Goal: Information Seeking & Learning: Learn about a topic

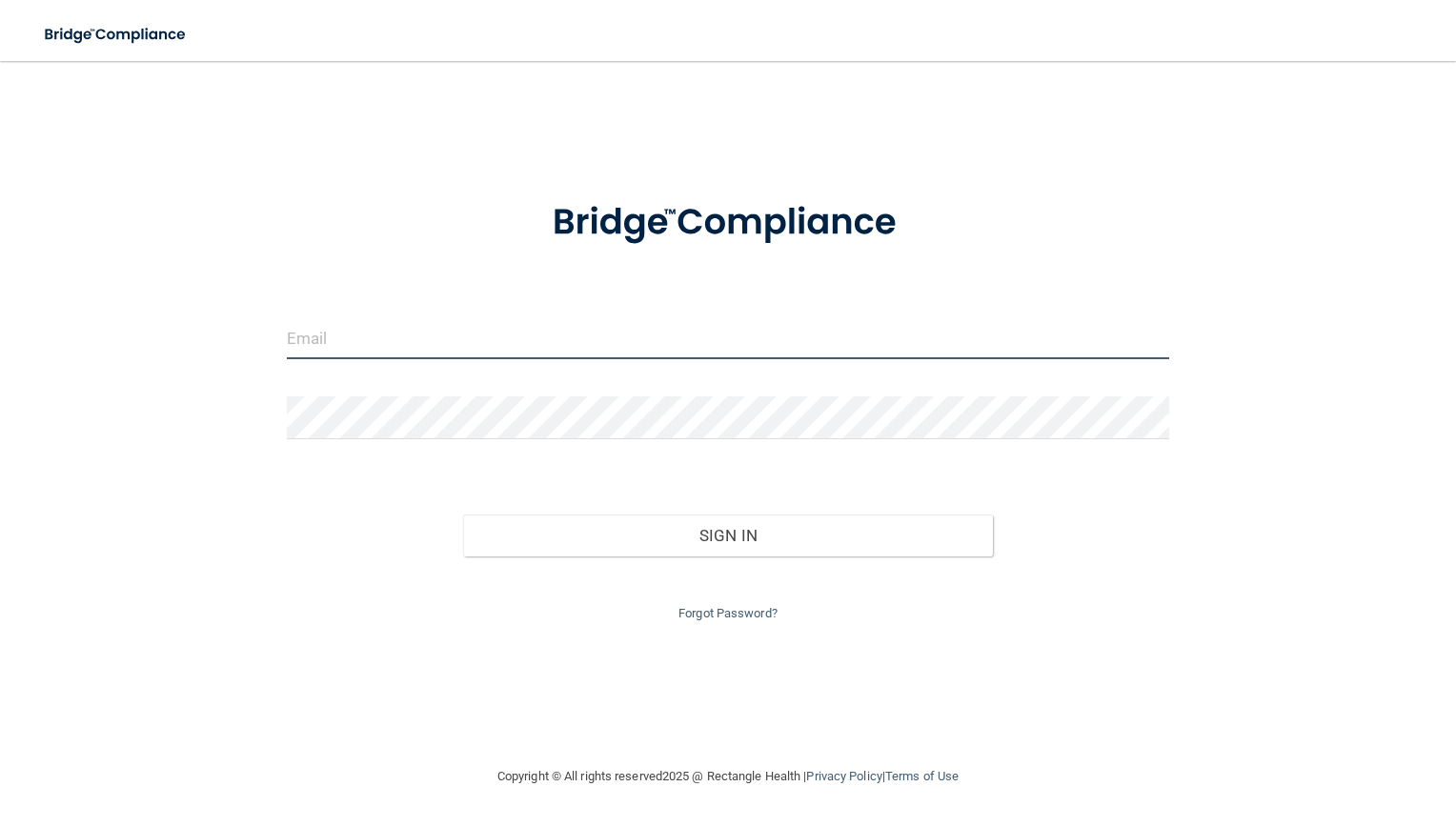
click at [449, 339] on input "email" at bounding box center [728, 338] width 884 height 43
type input "[EMAIL_ADDRESS][DOMAIN_NAME]"
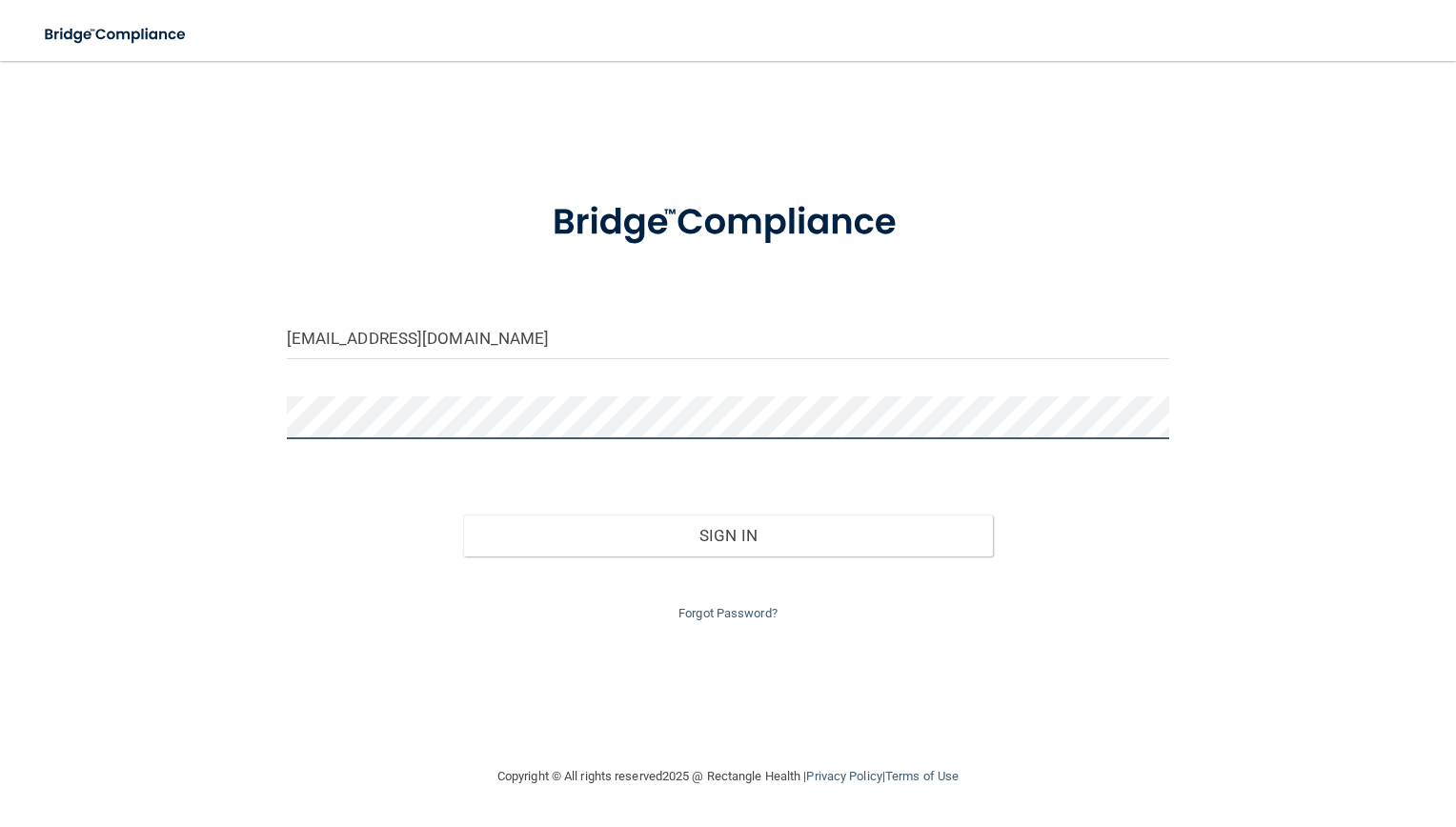
click at [464, 515] on button "Sign In" at bounding box center [728, 536] width 530 height 42
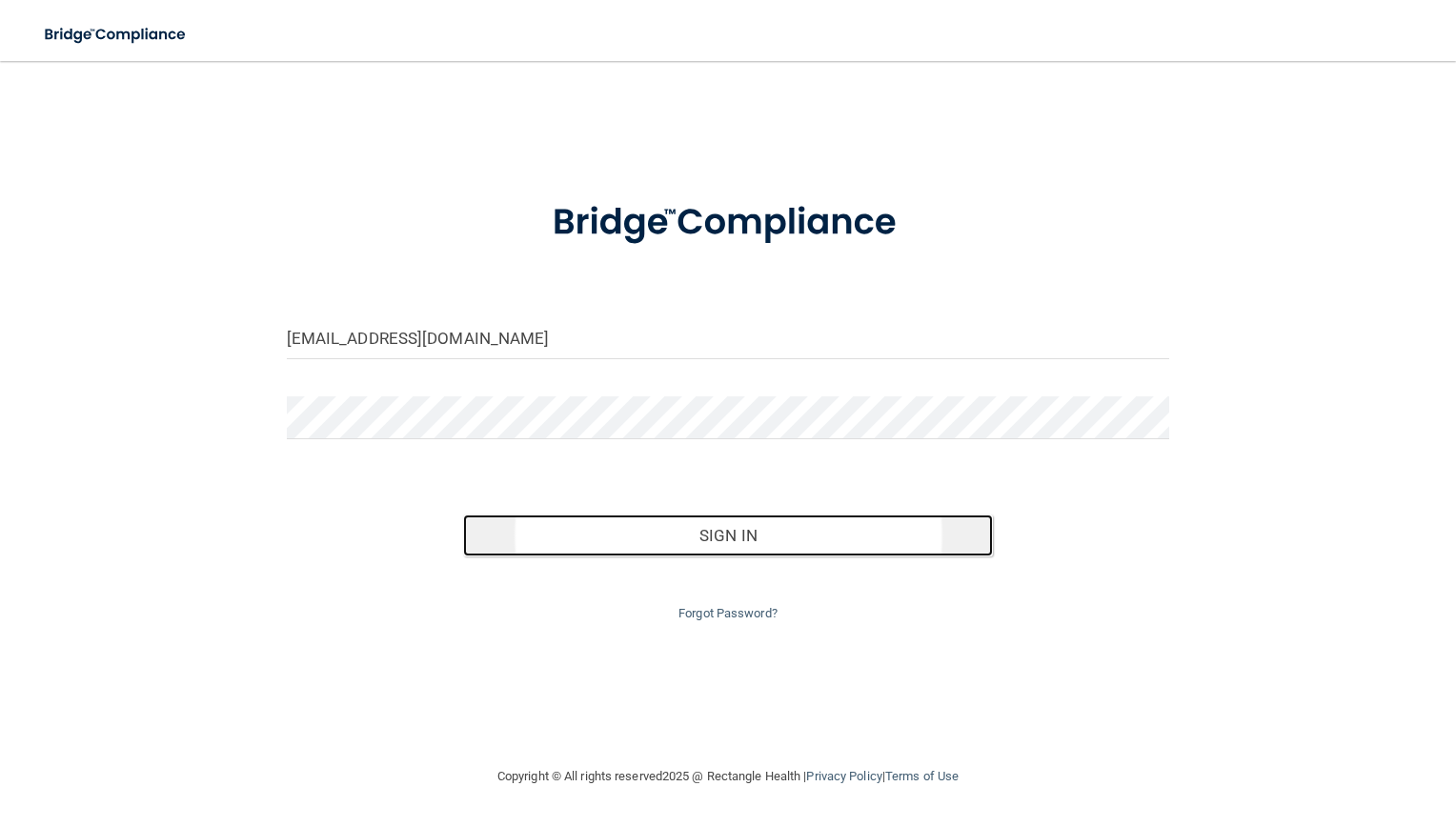
click at [499, 526] on button "Sign In" at bounding box center [728, 536] width 530 height 42
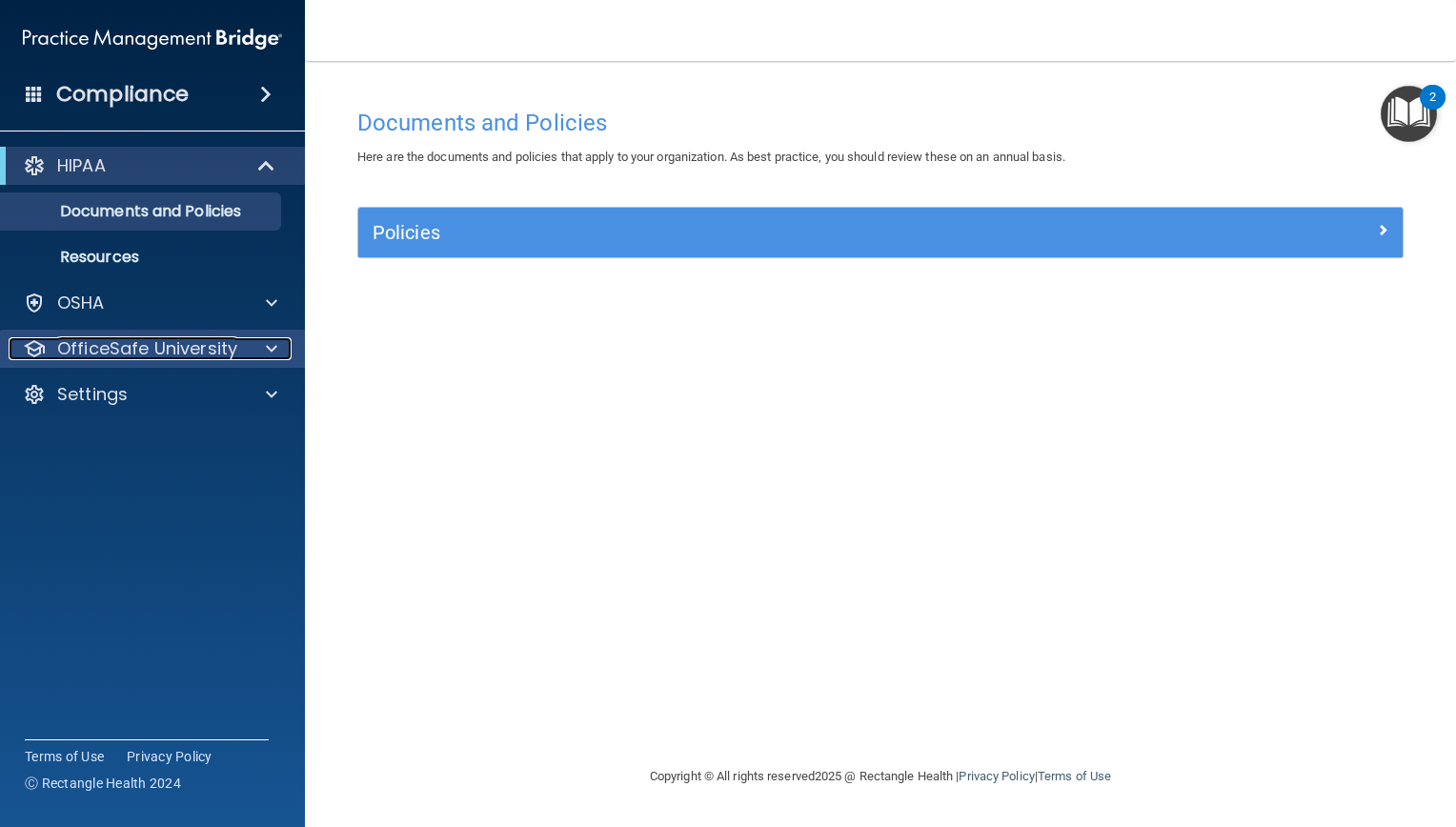
click at [150, 357] on p "OfficeSafe University" at bounding box center [147, 349] width 180 height 23
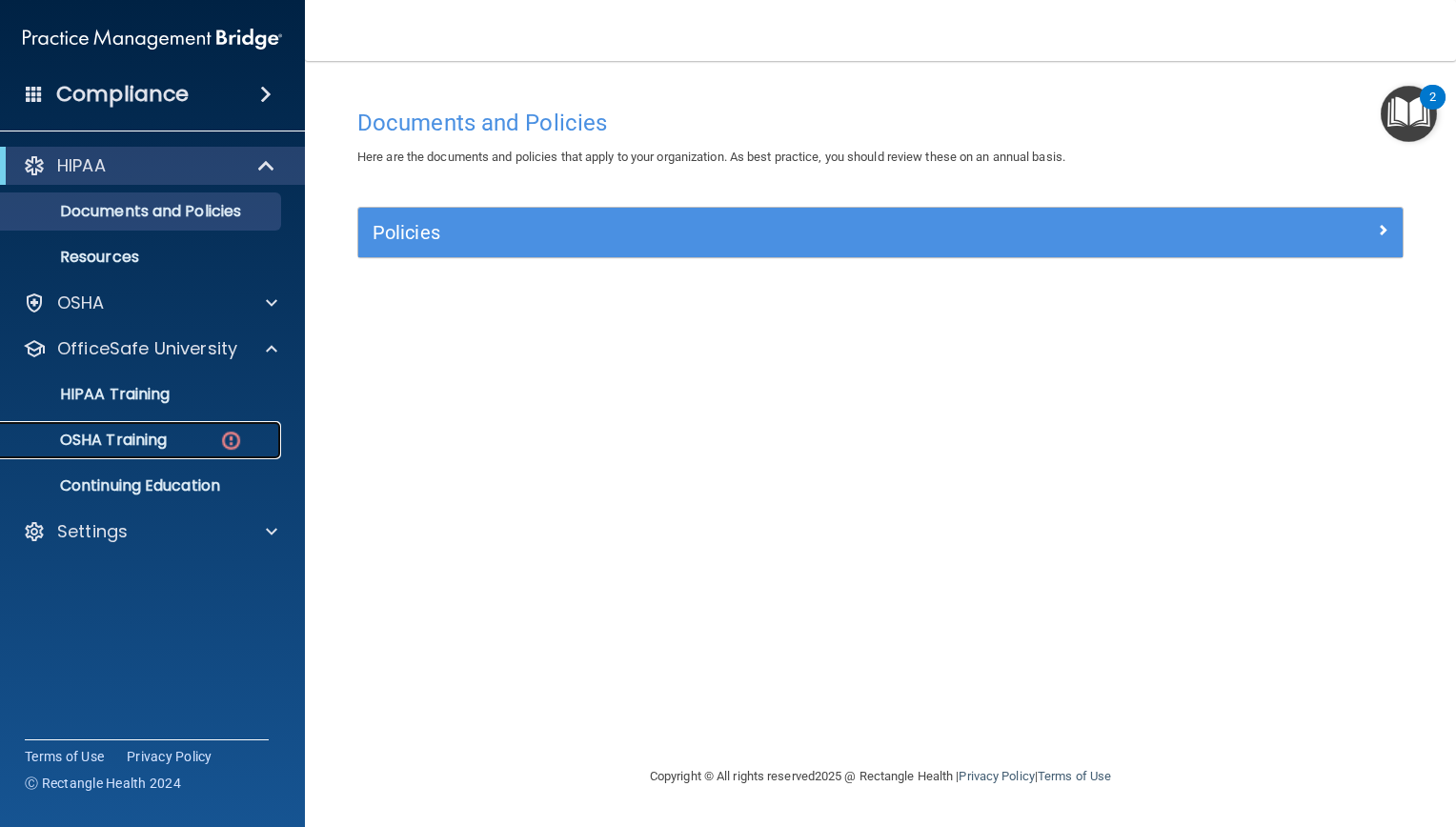
click at [162, 434] on p "OSHA Training" at bounding box center [90, 440] width 155 height 19
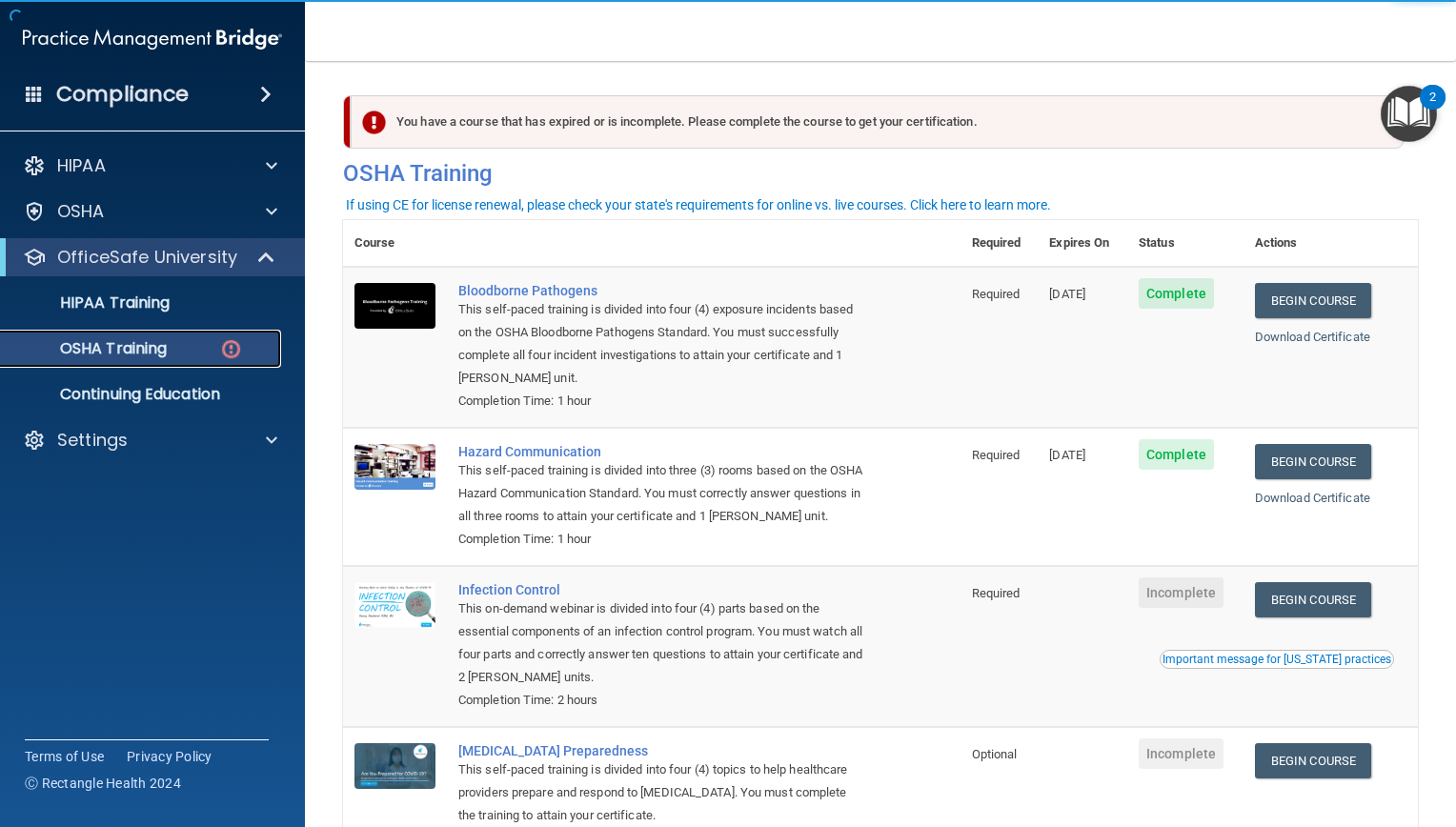
scroll to position [162, 0]
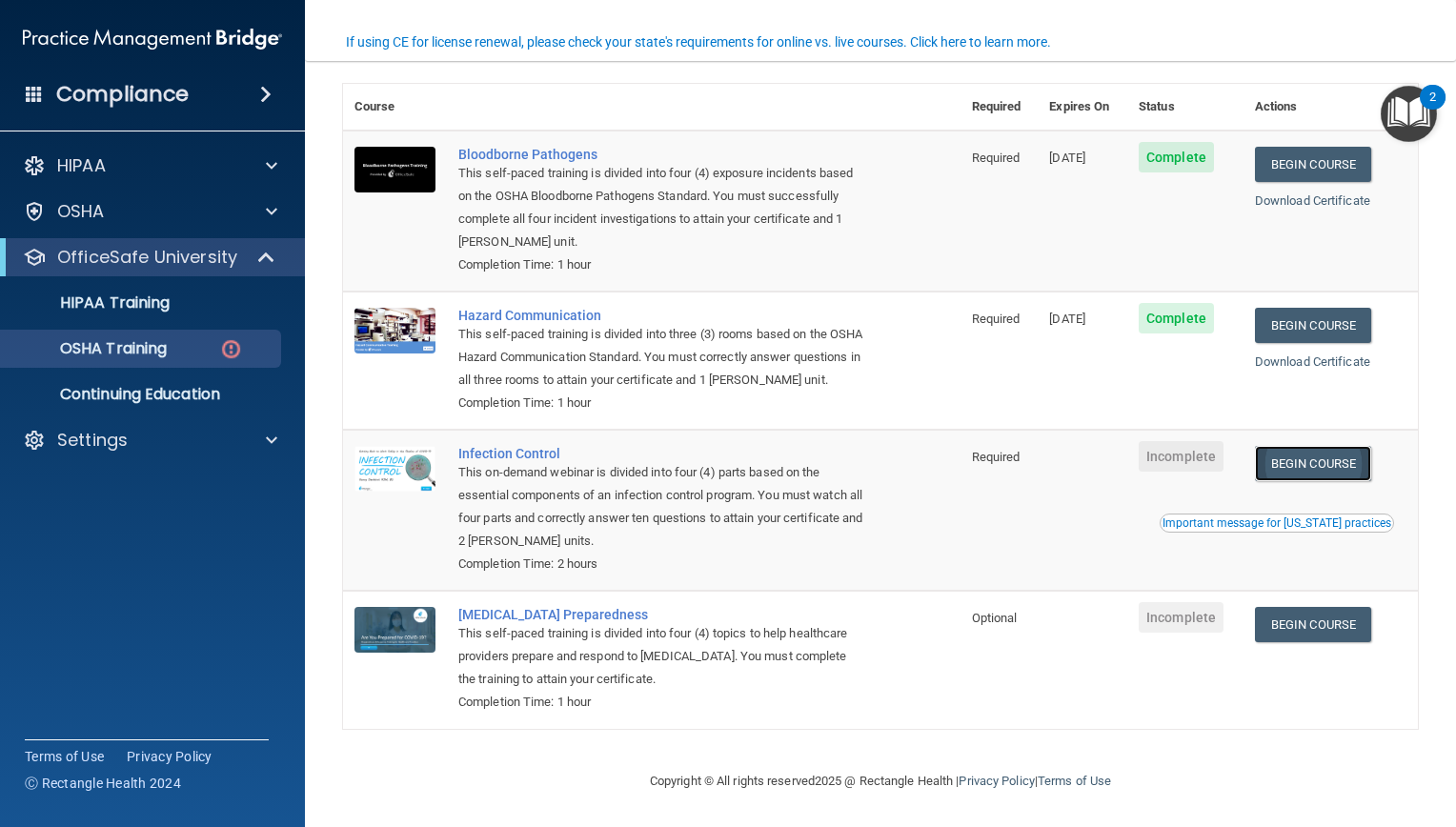
click at [1294, 461] on link "Begin Course" at bounding box center [1313, 464] width 116 height 35
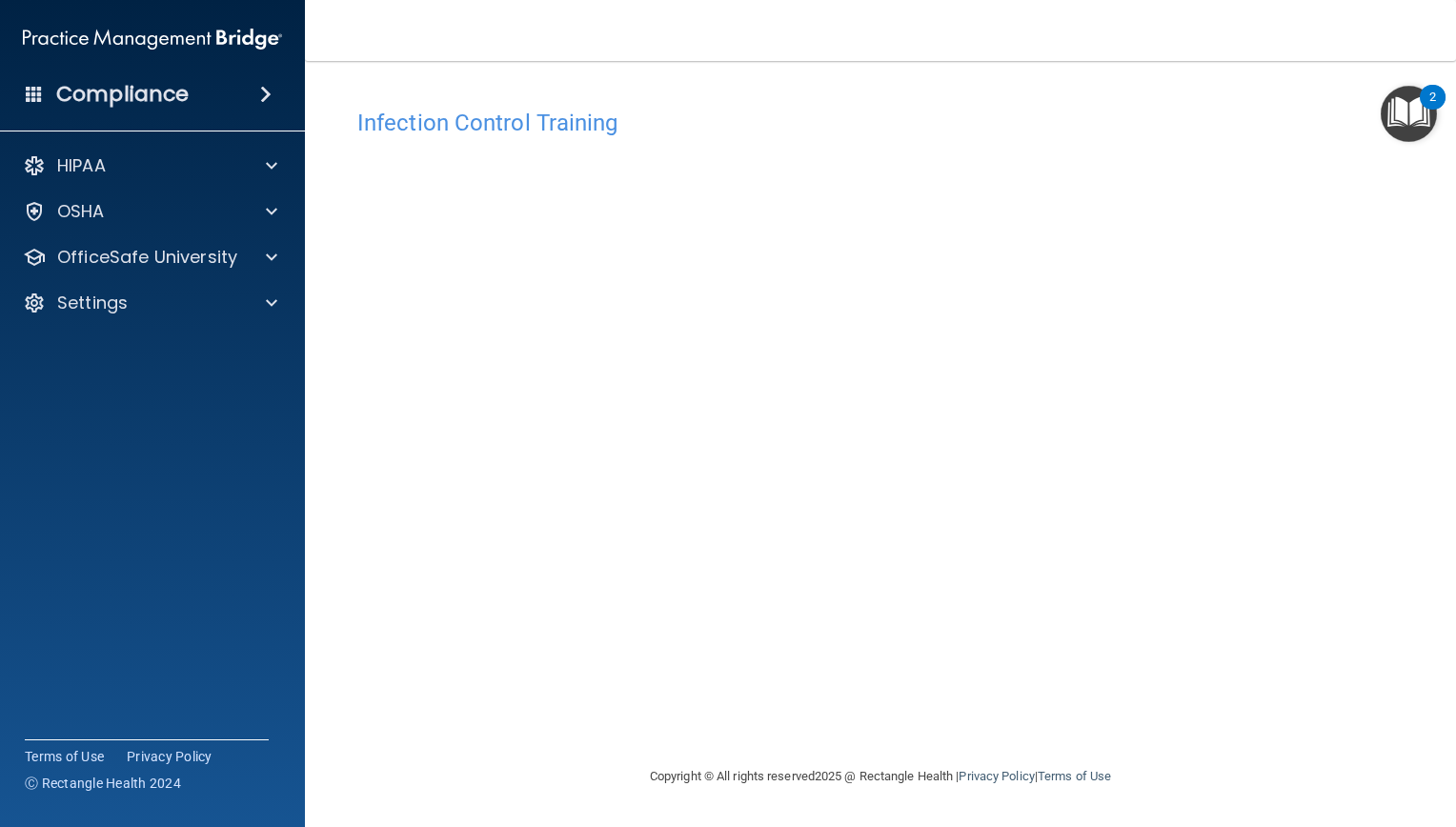
click at [968, 765] on div "Copyright © All rights reserved 2025 @ Rectangle Health | Privacy Policy | Term…" at bounding box center [880, 777] width 696 height 61
click at [171, 246] on p "OfficeSafe University" at bounding box center [147, 257] width 180 height 23
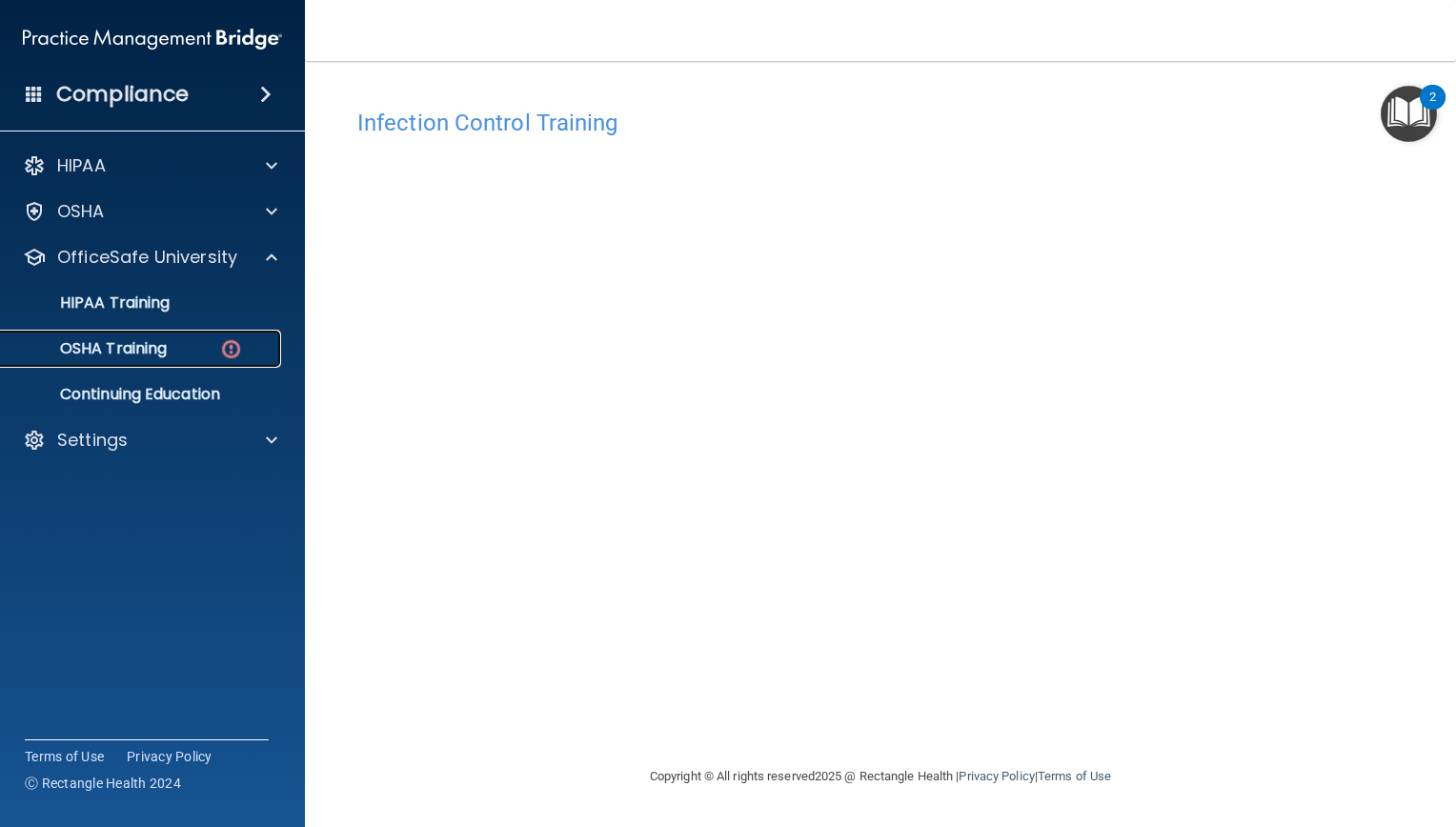
click at [156, 345] on p "OSHA Training" at bounding box center [90, 349] width 155 height 19
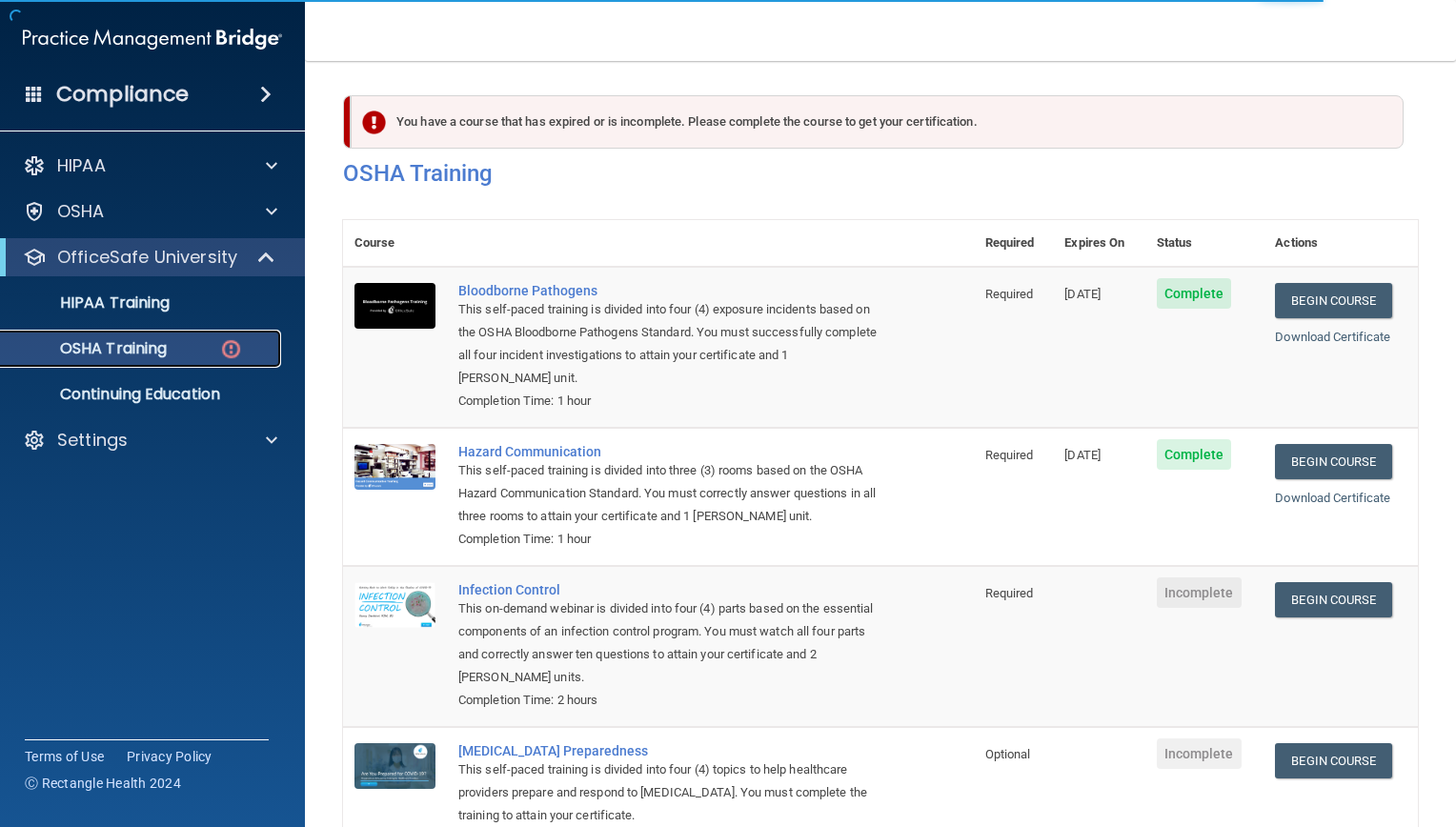
click at [175, 354] on div "OSHA Training" at bounding box center [143, 349] width 260 height 19
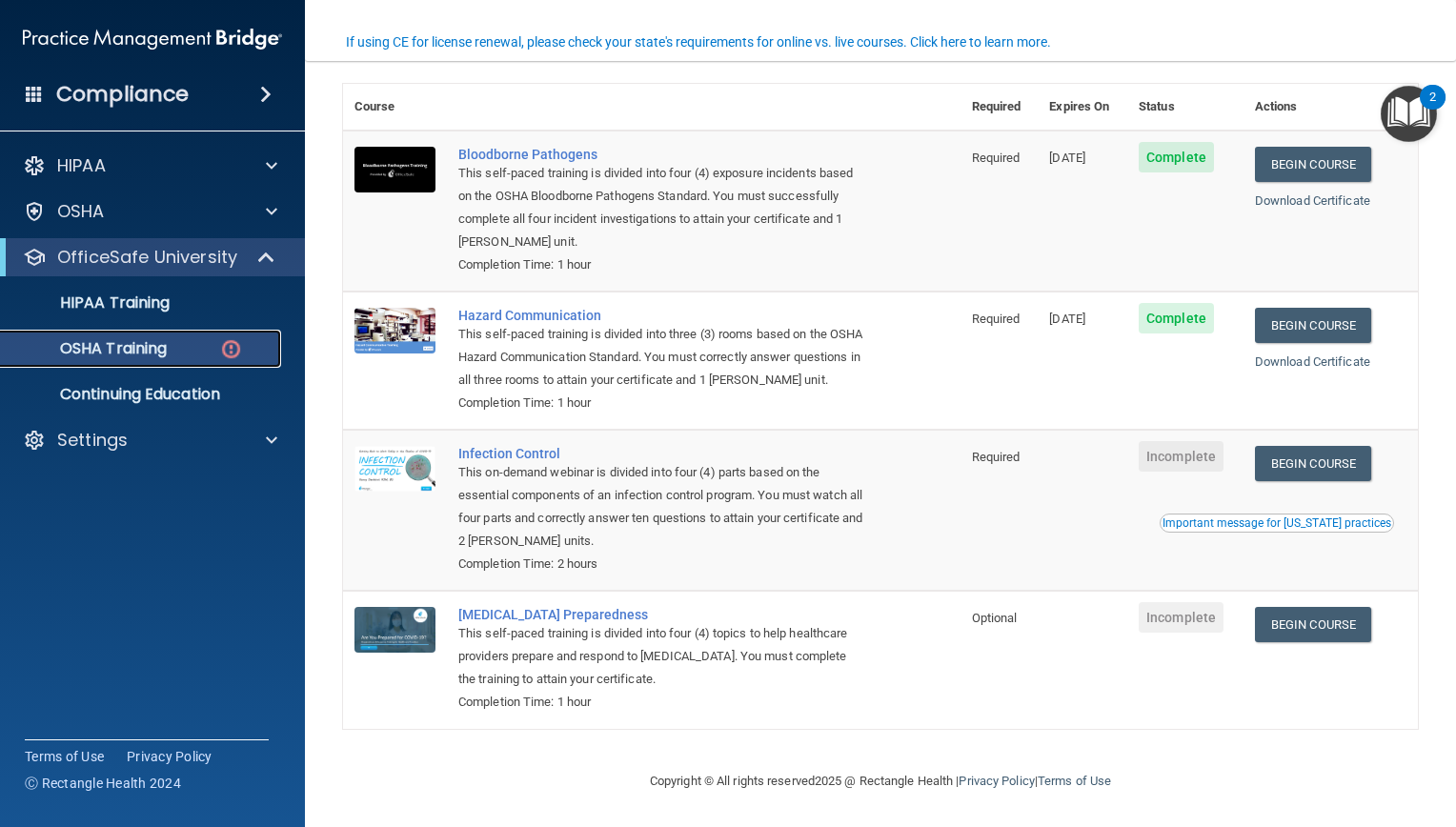
scroll to position [162, 0]
click at [1315, 451] on link "Begin Course" at bounding box center [1313, 464] width 116 height 35
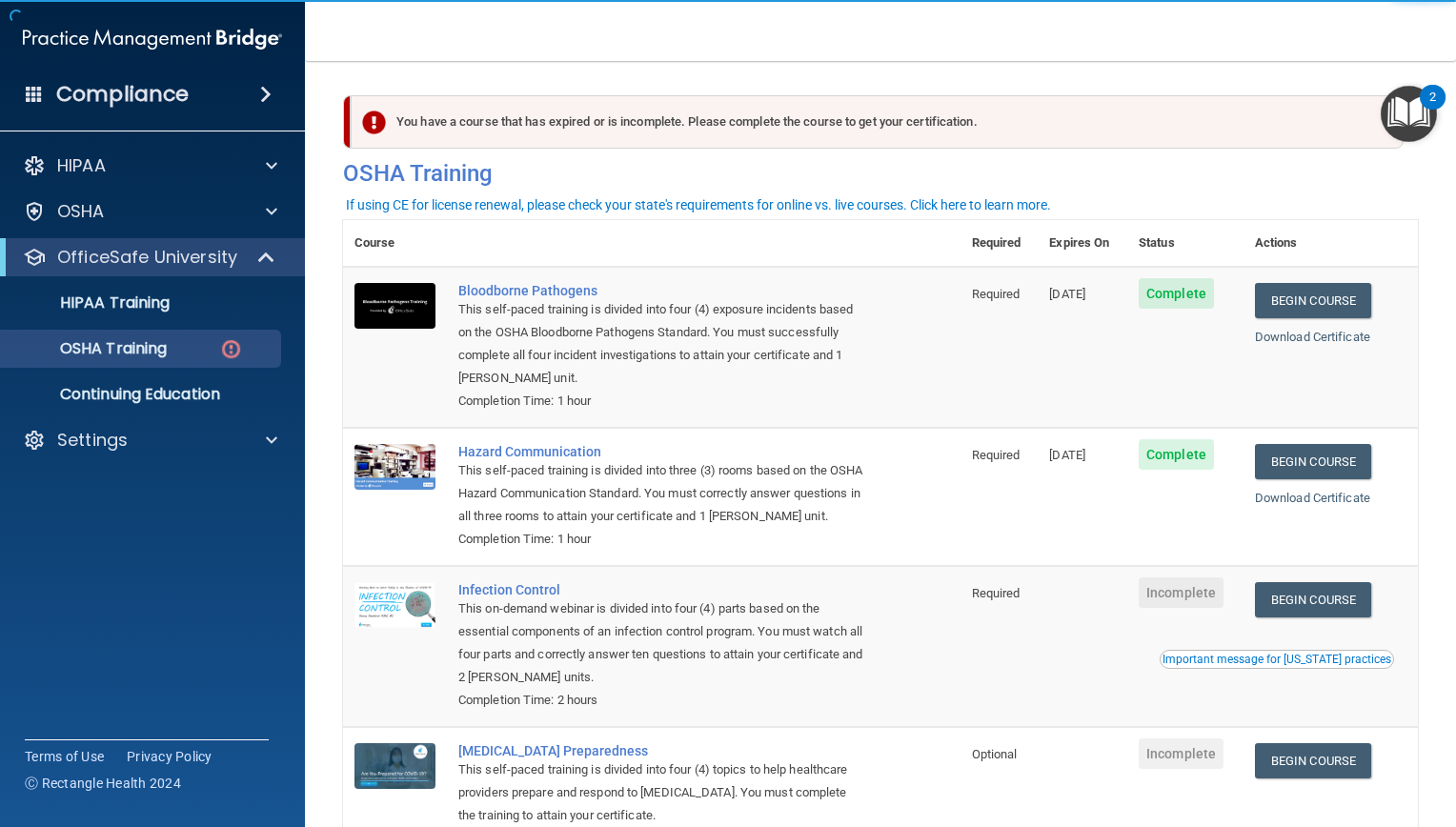
scroll to position [162, 0]
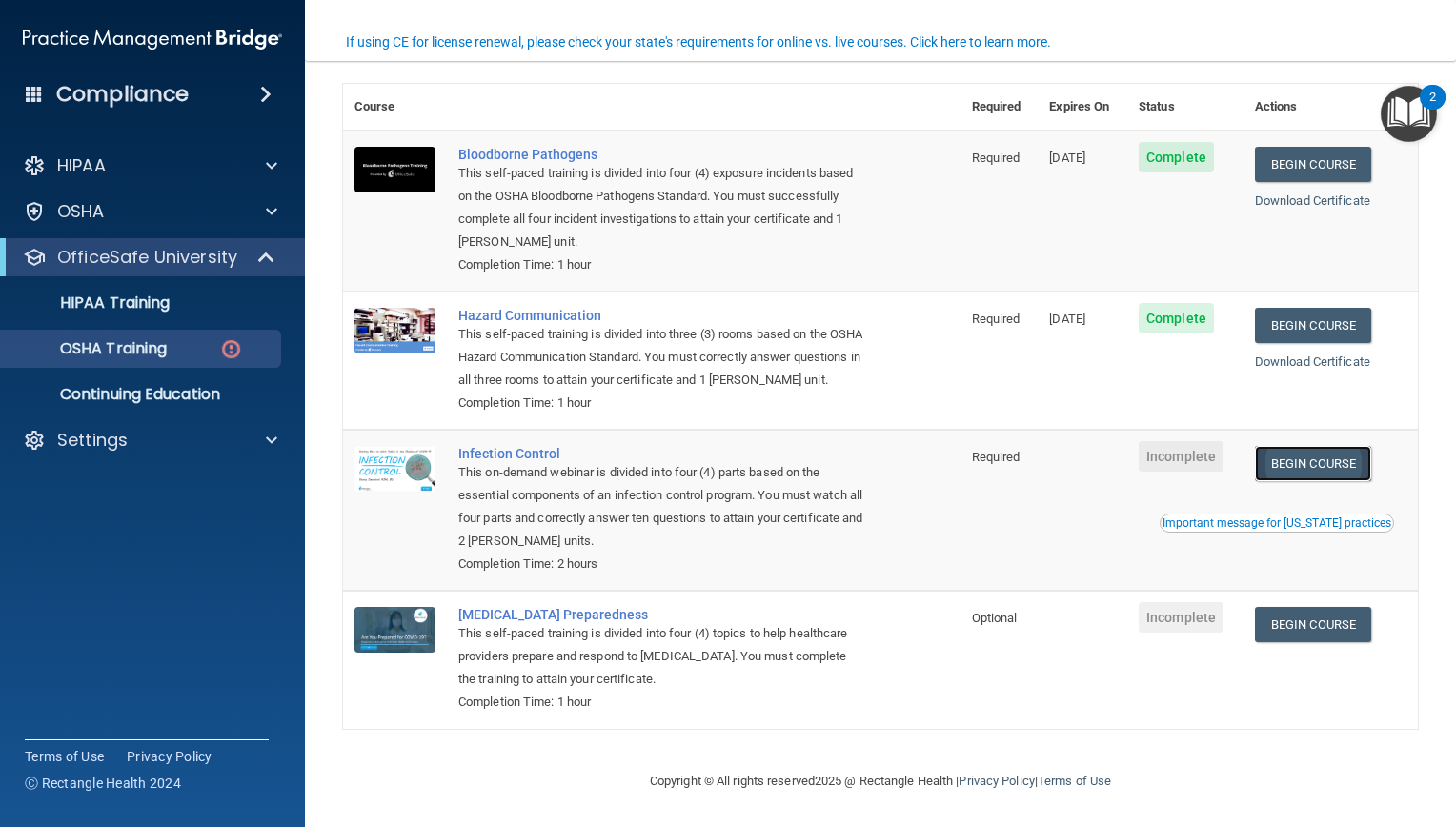
click at [1293, 447] on link "Begin Course" at bounding box center [1313, 464] width 116 height 35
